Goal: Find contact information: Find contact information

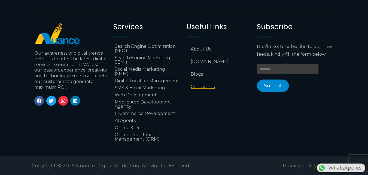
click at [204, 82] on link "Contact Us" at bounding box center [219, 86] width 65 height 13
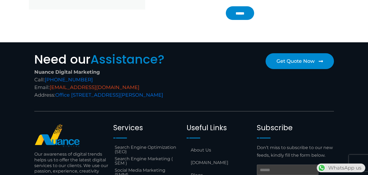
copy link "@[DOMAIN_NAME]"
drag, startPoint x: 159, startPoint y: 85, endPoint x: 61, endPoint y: 88, distance: 98.1
click at [61, 88] on div "Nuance Digital Marketing Call: [PHONE_NUMBER] Email: [EMAIL_ADDRESS][DOMAIN_NAM…" at bounding box center [107, 83] width 147 height 30
